Goal: Transaction & Acquisition: Obtain resource

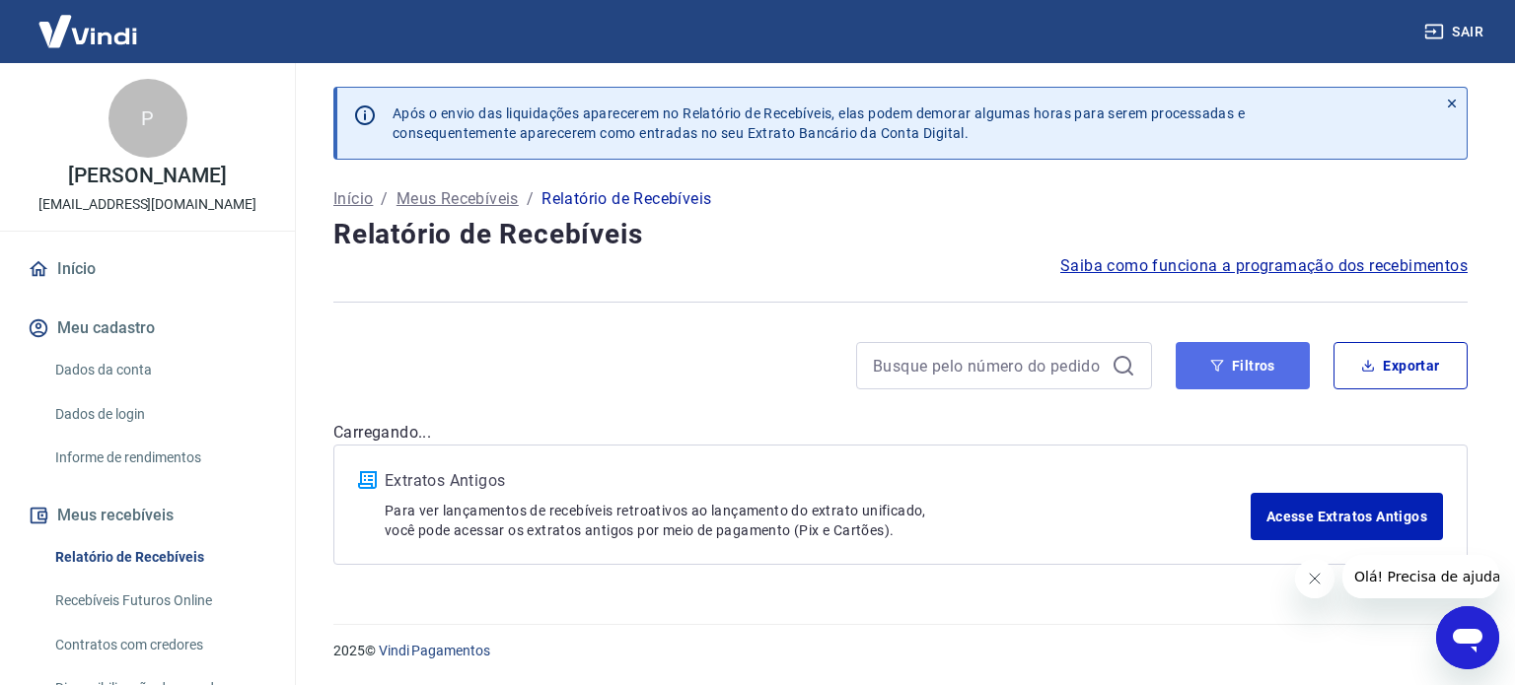
click at [1237, 342] on button "Filtros" at bounding box center [1243, 365] width 134 height 47
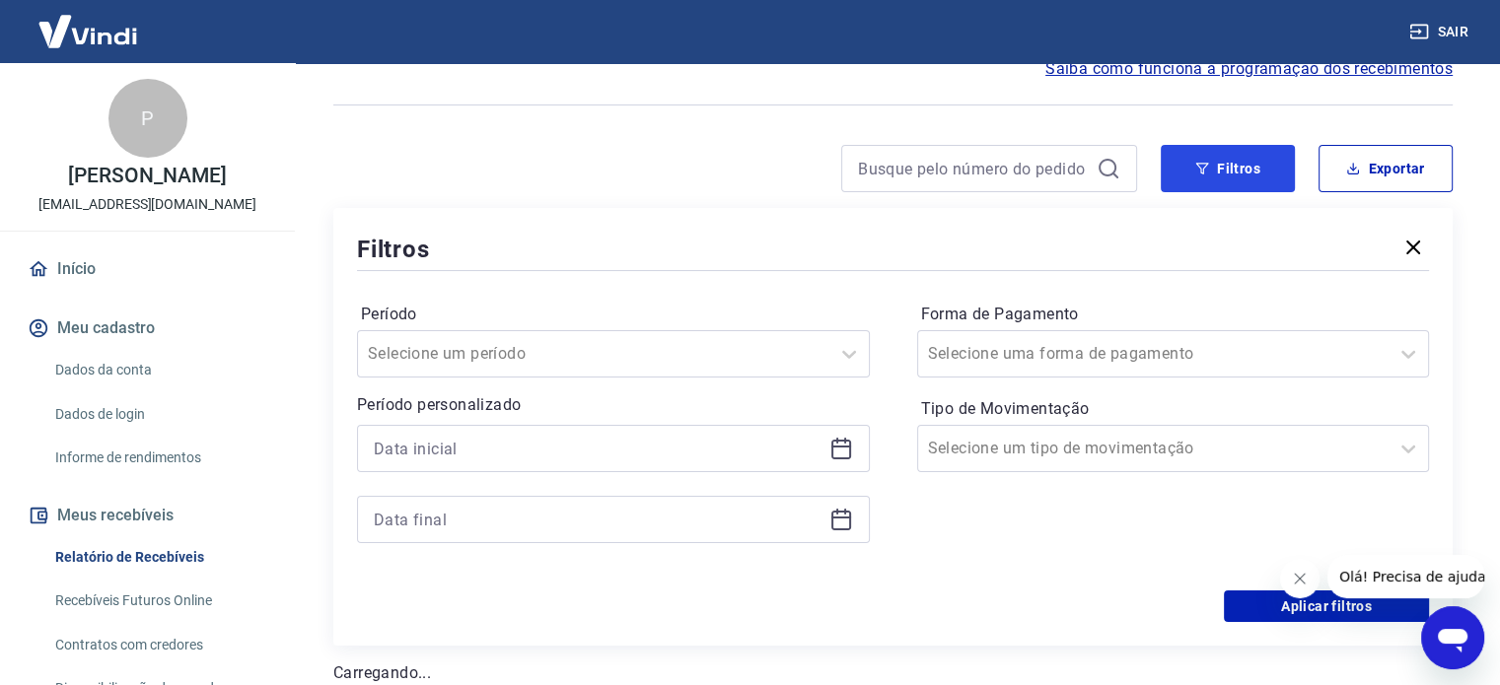
scroll to position [296, 0]
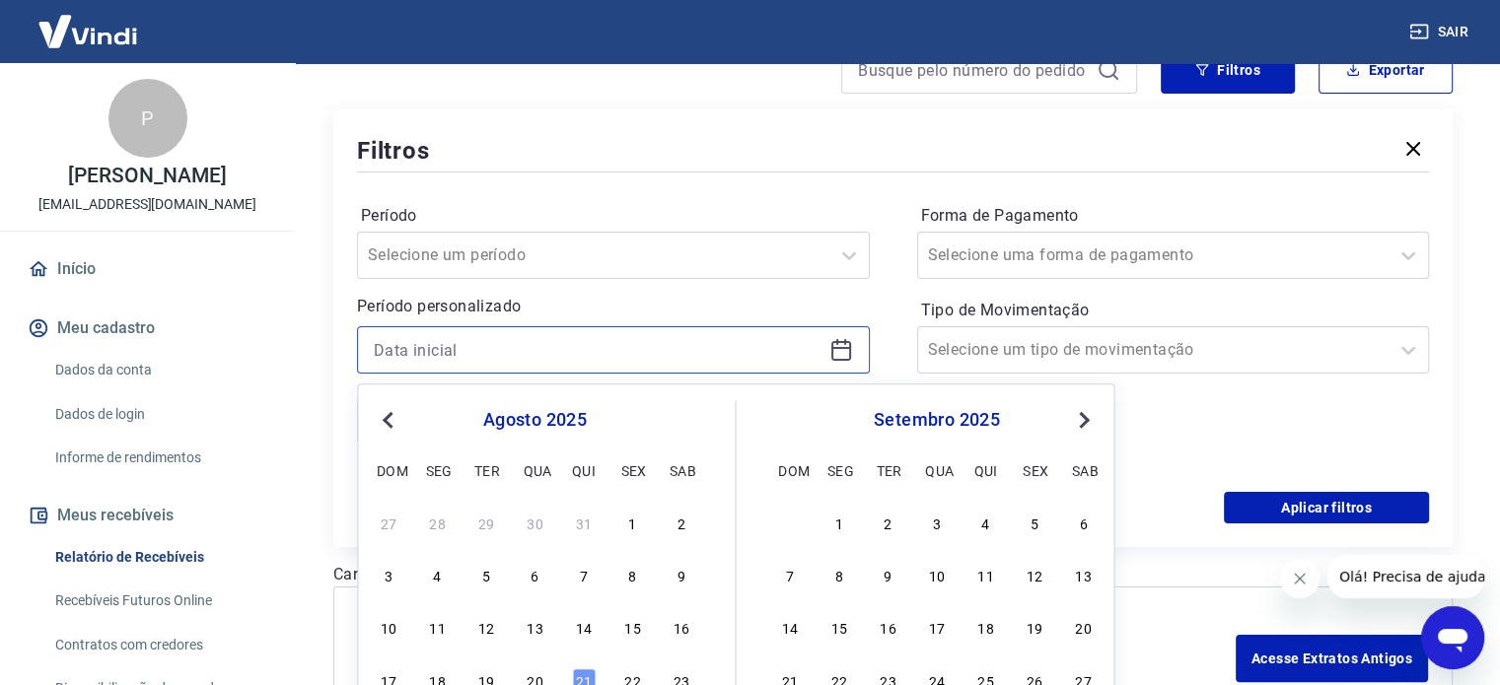
click at [731, 341] on input at bounding box center [598, 350] width 448 height 30
type input "[DATE]"
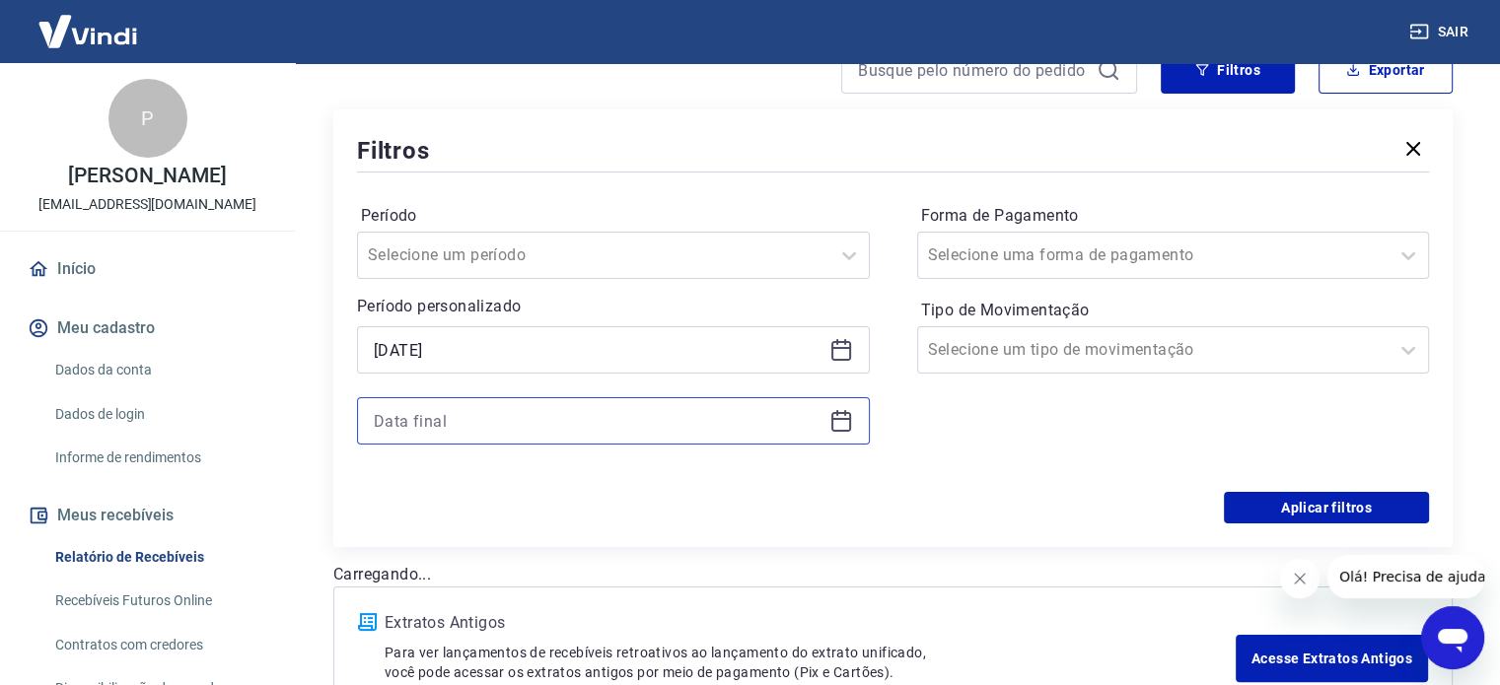
click at [611, 425] on input at bounding box center [598, 421] width 448 height 30
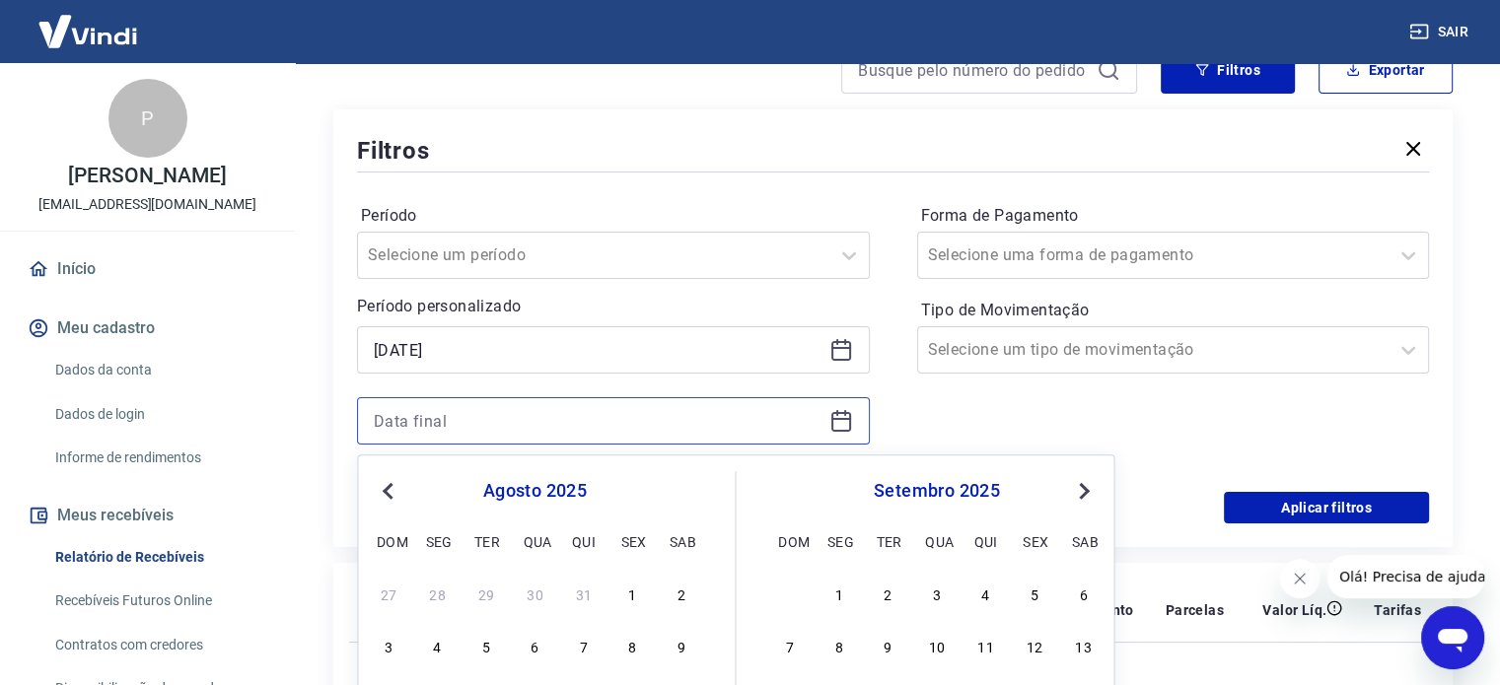
scroll to position [493, 0]
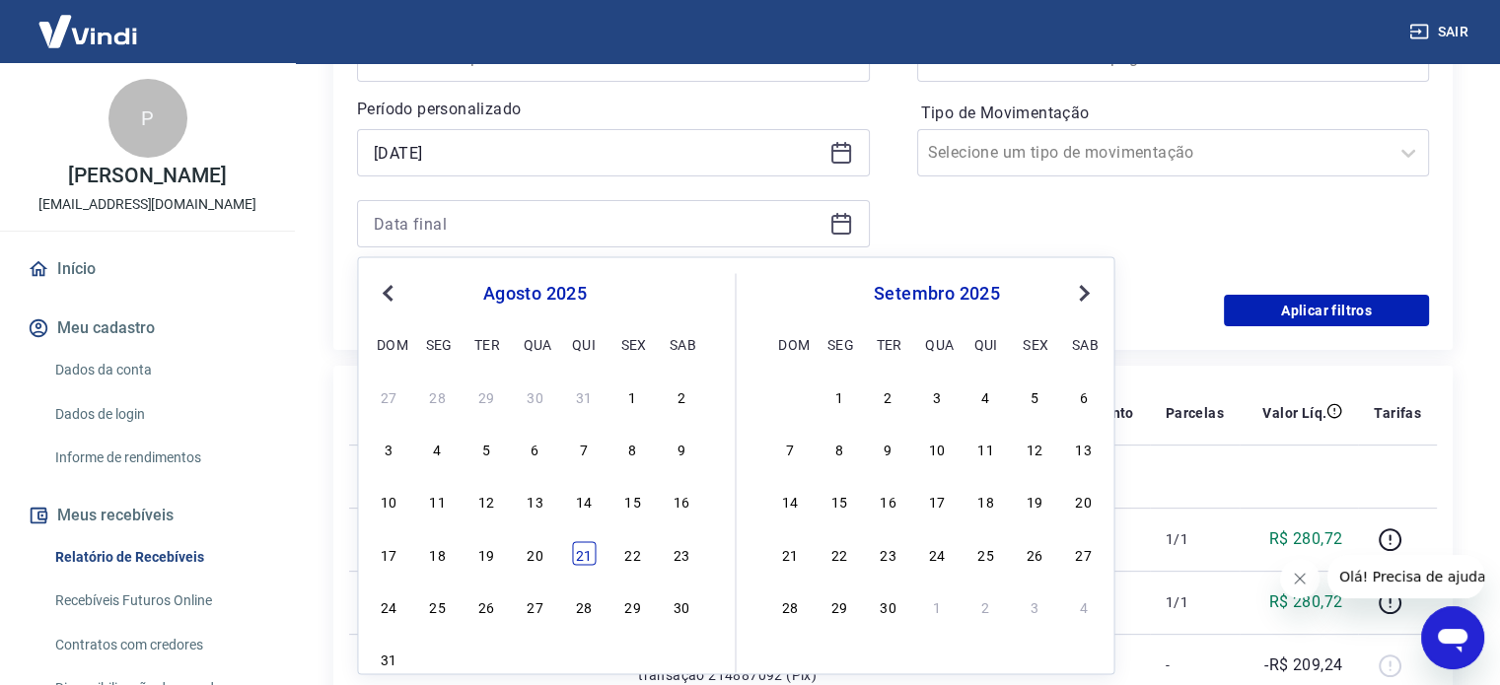
click at [579, 562] on div "21" at bounding box center [584, 553] width 24 height 24
type input "[DATE]"
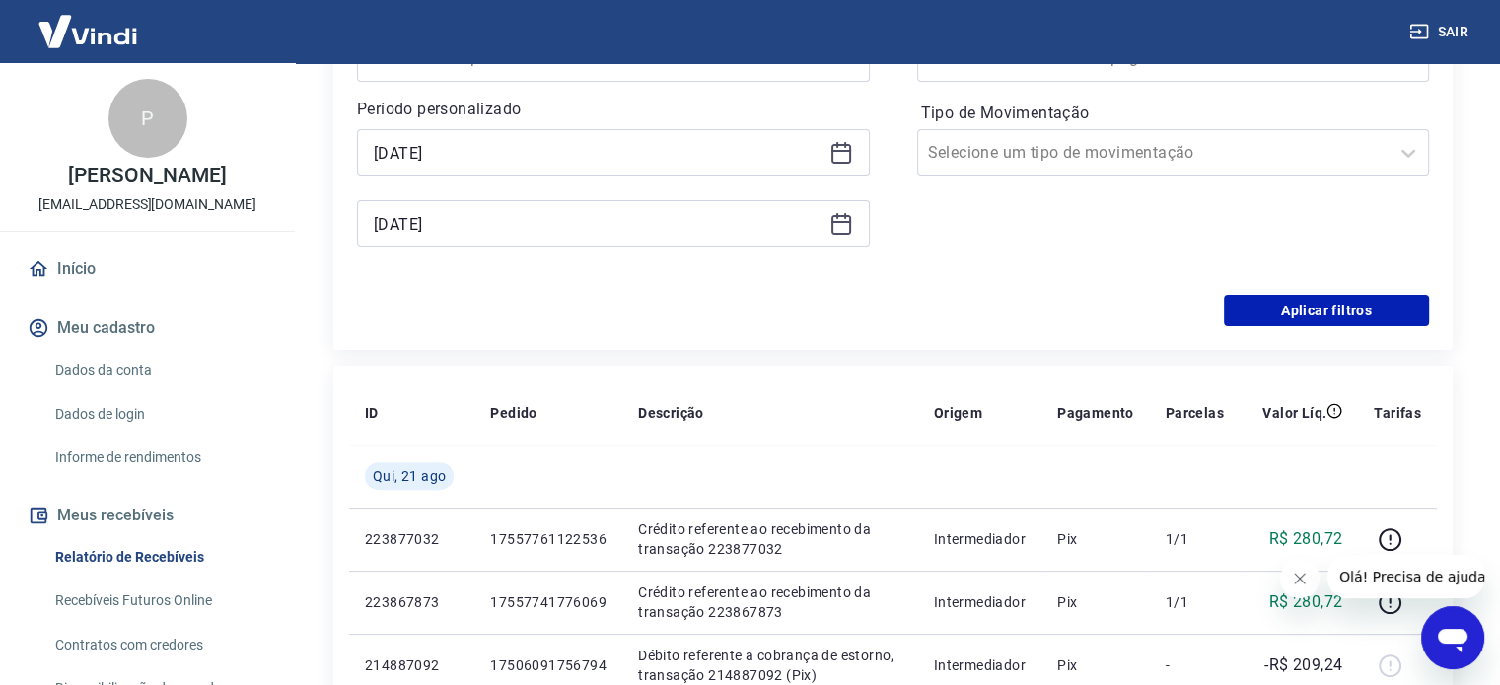
click at [1244, 331] on div "Filtros Período Selecione um período Período personalizado [DATE] Selected date…" at bounding box center [892, 131] width 1119 height 438
click at [1258, 311] on button "Aplicar filtros" at bounding box center [1326, 311] width 205 height 32
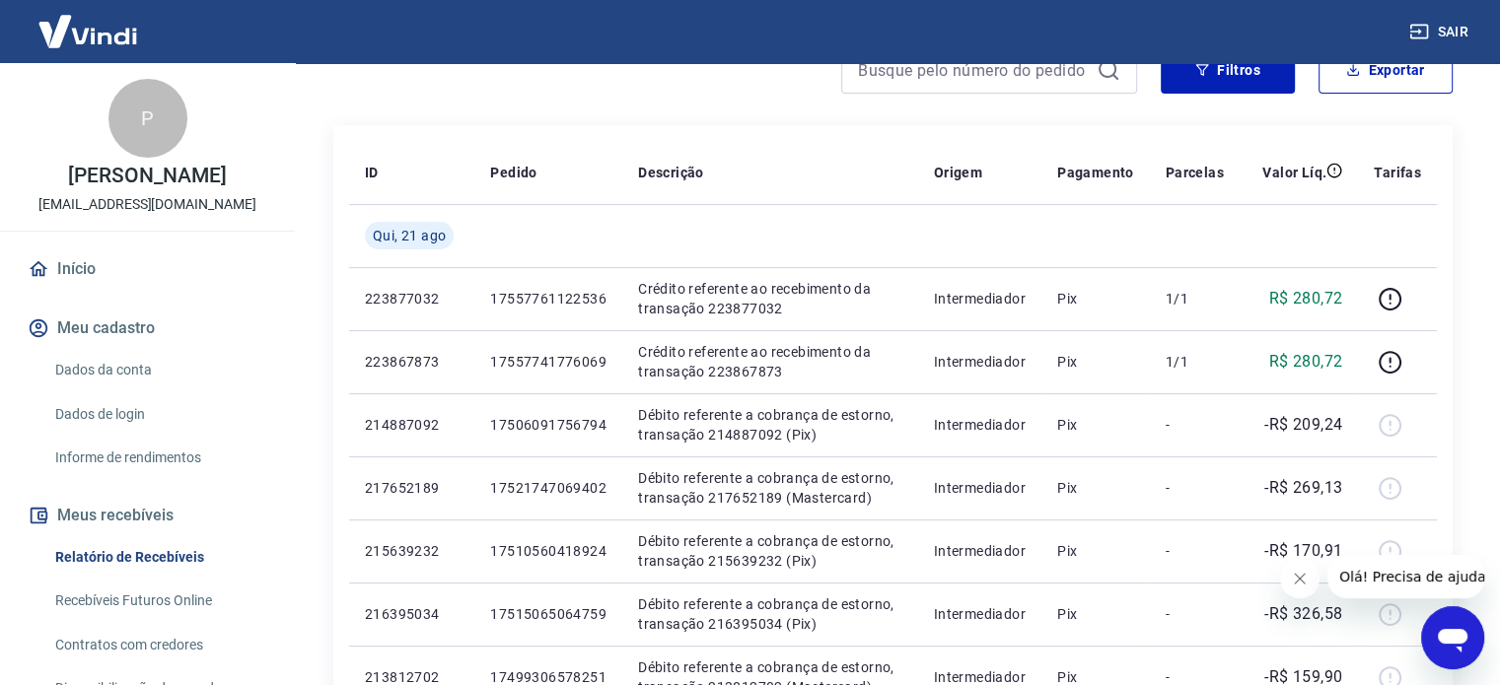
scroll to position [99, 0]
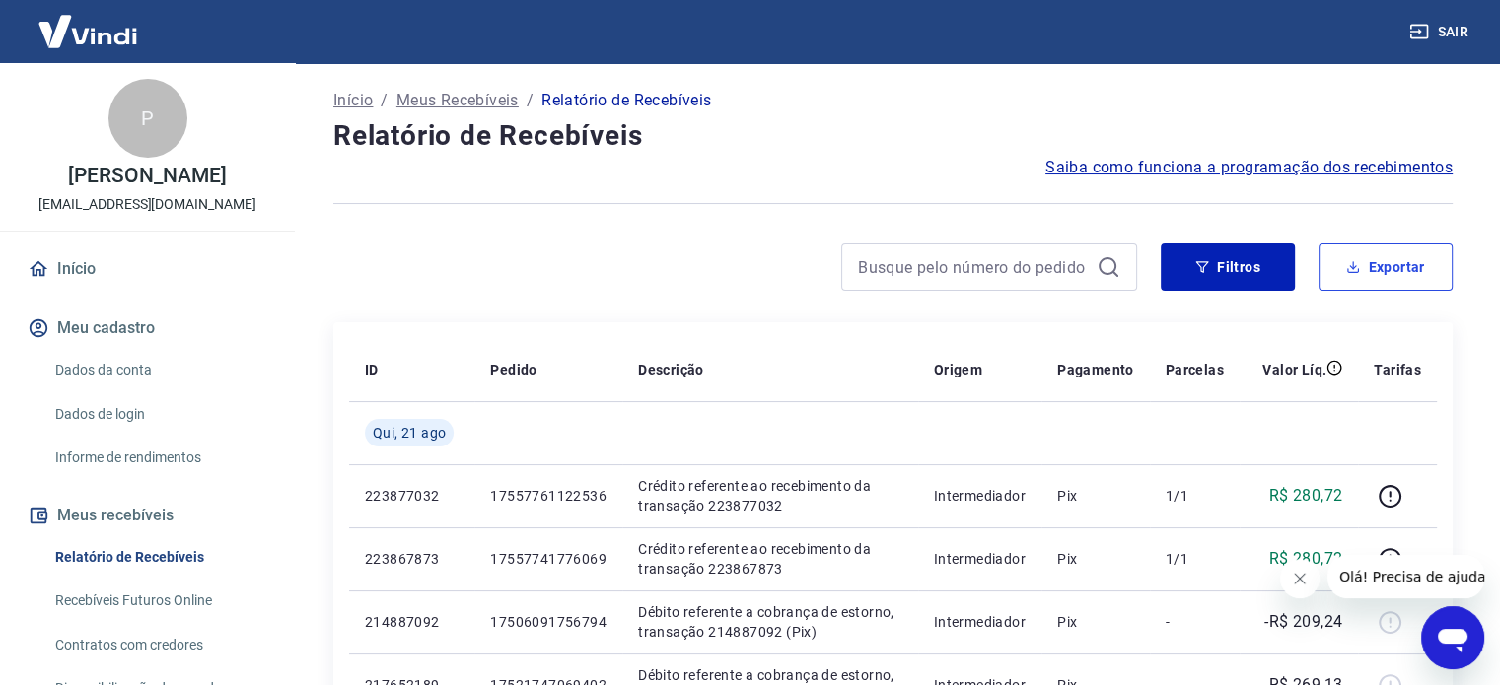
click at [1385, 251] on button "Exportar" at bounding box center [1386, 267] width 134 height 47
type input "[DATE]"
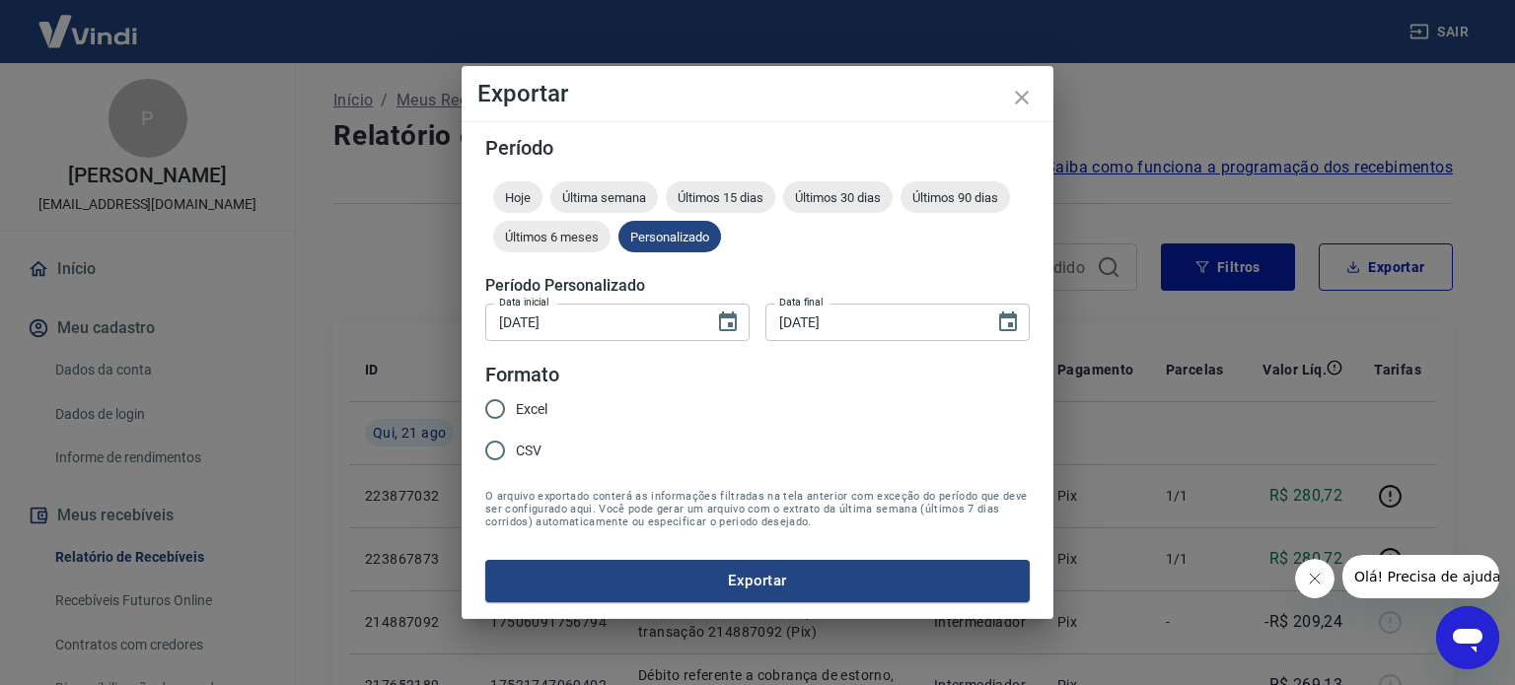
click at [558, 408] on div "Excel CSV" at bounding box center [524, 432] width 78 height 86
click at [531, 418] on span "Excel" at bounding box center [532, 409] width 32 height 21
click at [516, 418] on input "Excel" at bounding box center [494, 409] width 41 height 41
radio input "true"
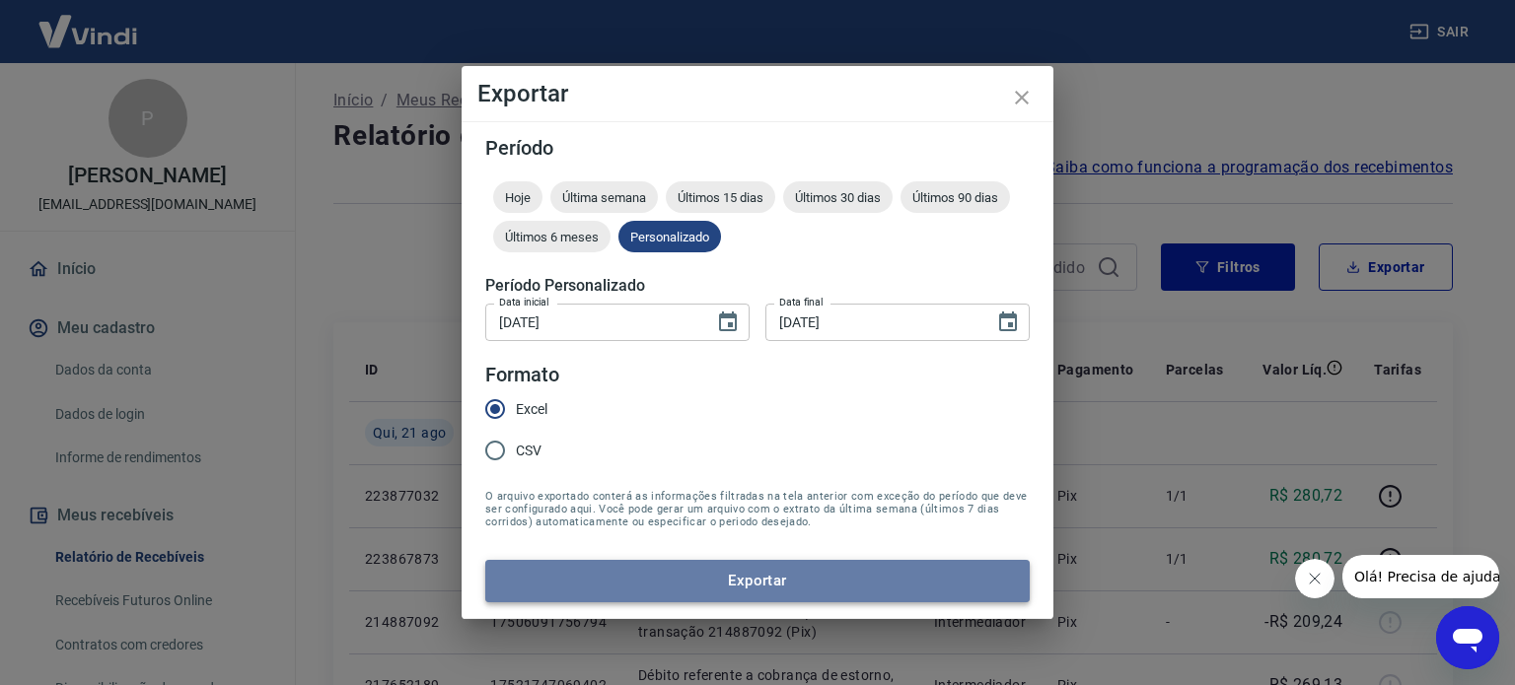
click at [721, 577] on button "Exportar" at bounding box center [757, 580] width 544 height 41
